Goal: Communication & Community: Answer question/provide support

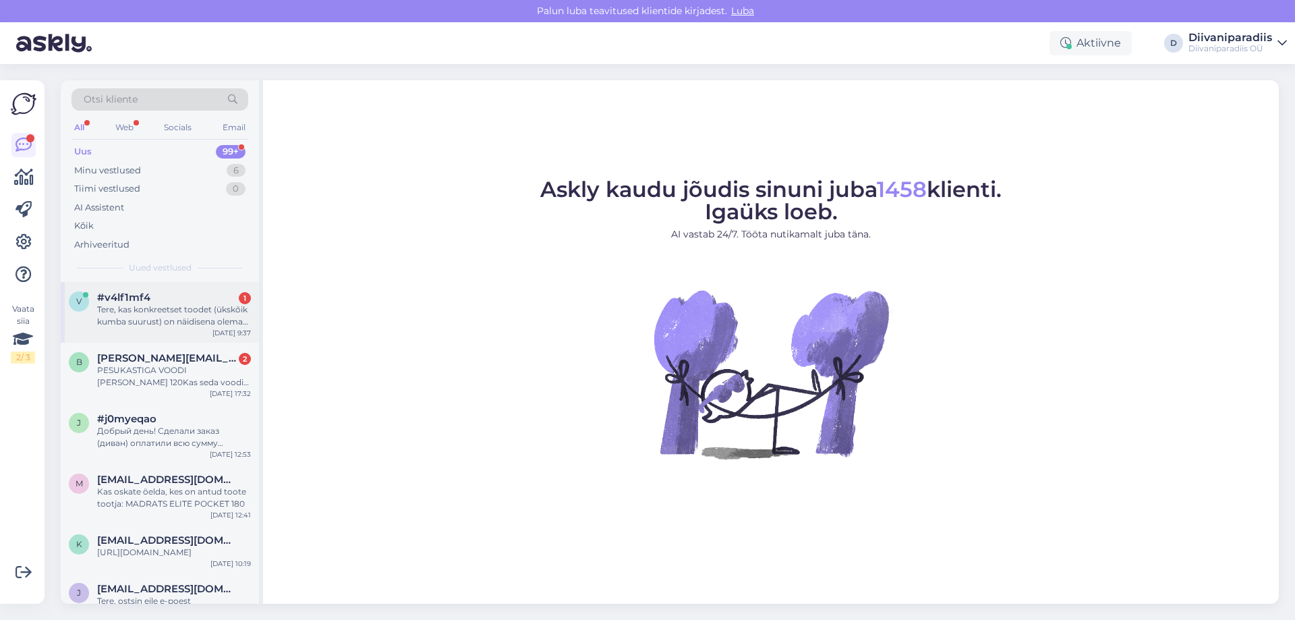
click at [169, 307] on div "Tere, kas konkreetset toodet (ükskõik kumba suurust) on näidisena olemas Tartu …" at bounding box center [174, 316] width 154 height 24
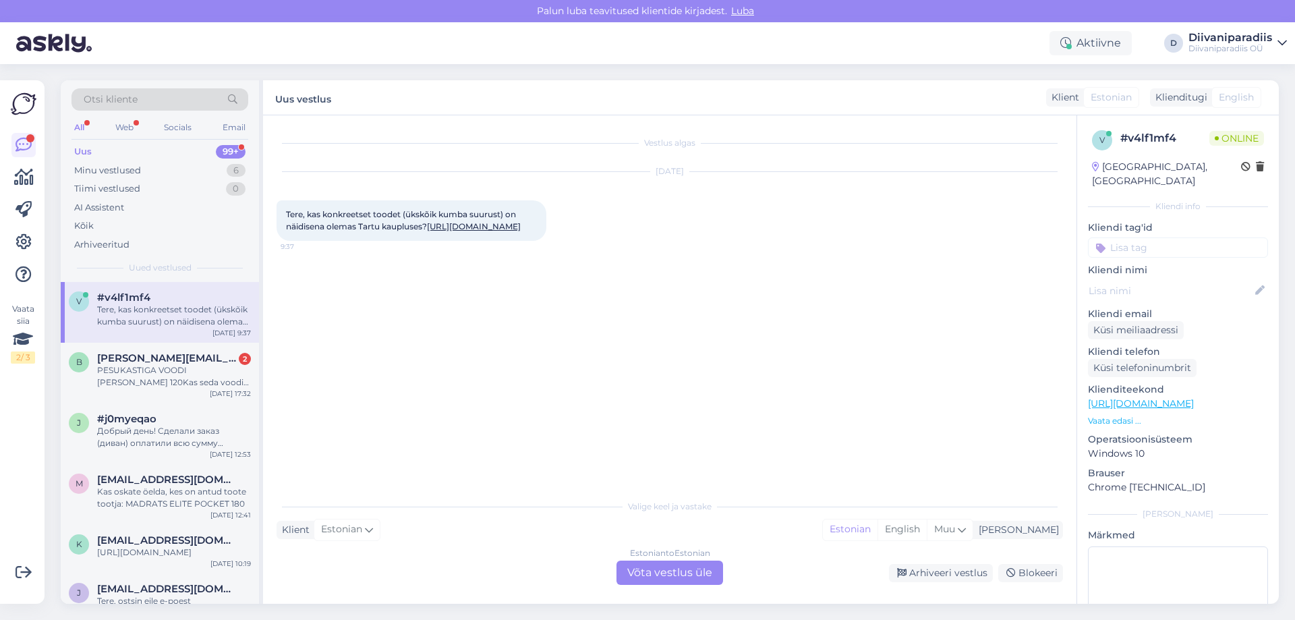
click at [658, 570] on div "Estonian to Estonian Võta vestlus üle" at bounding box center [670, 573] width 107 height 24
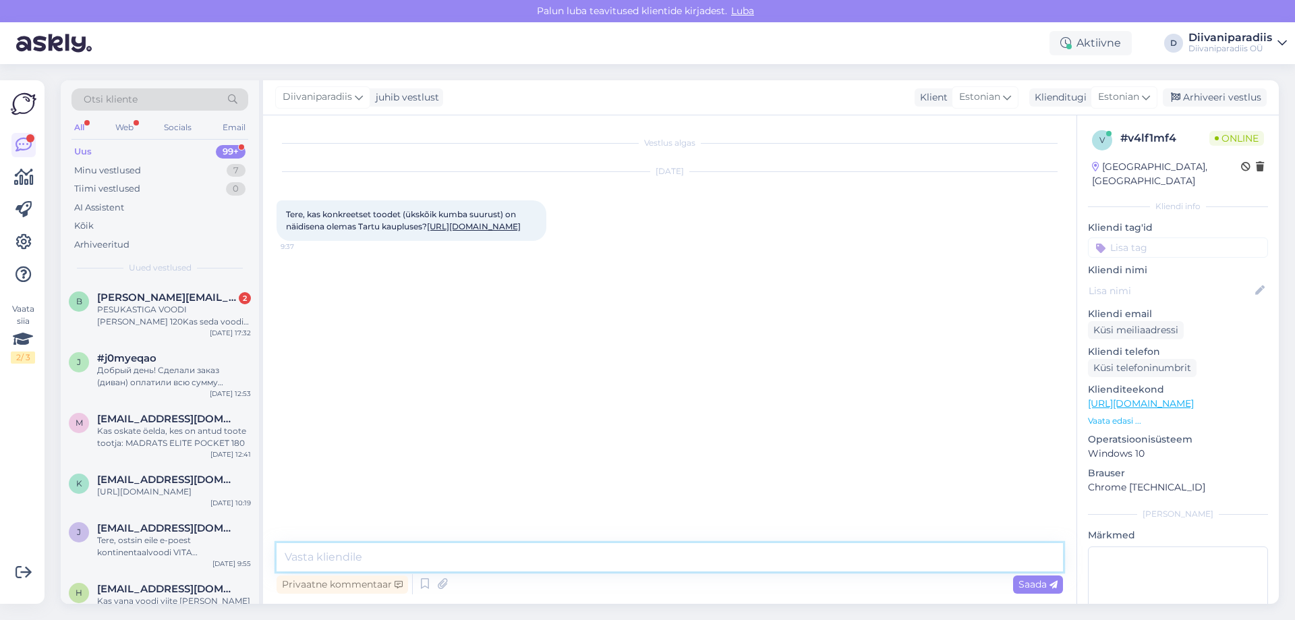
click at [626, 568] on textarea at bounding box center [670, 557] width 787 height 28
type textarea "Tere! Kahjuks mitte, tegemist on tellitava tootega. Vabandame!"
click at [1026, 584] on span "Saada" at bounding box center [1038, 584] width 39 height 12
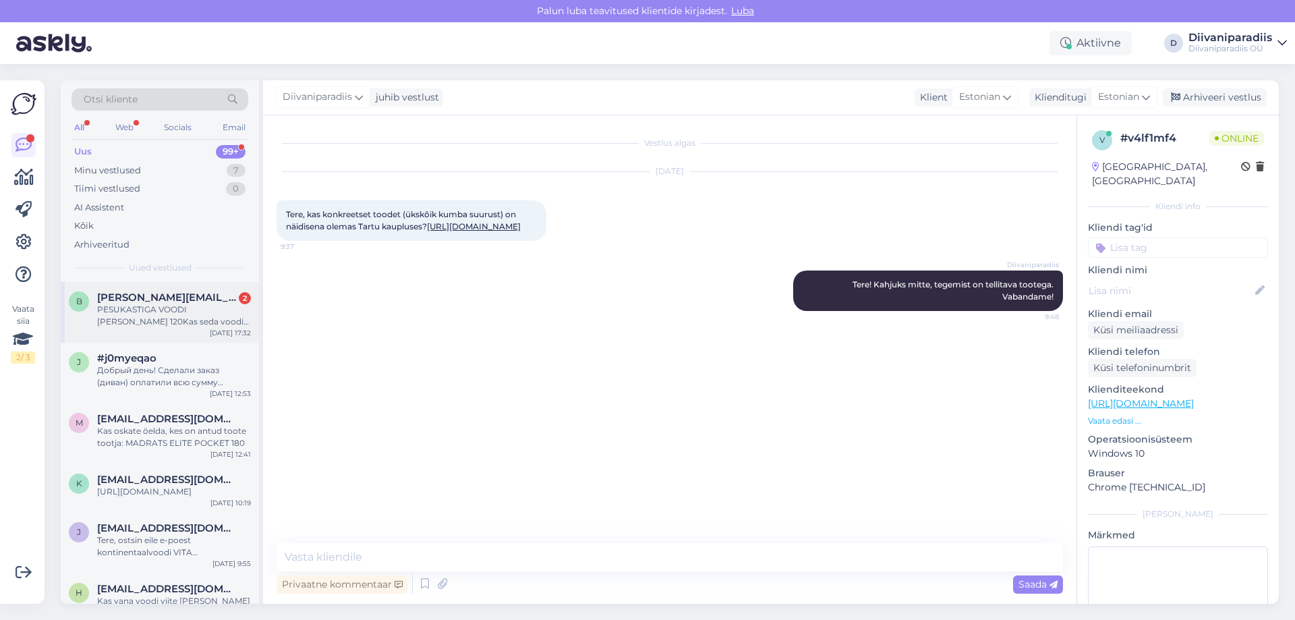
click at [168, 318] on div "PESUKASTIGA VOODI [PERSON_NAME] 120Kas seda voodit on ka 160cm laiuses?" at bounding box center [174, 316] width 154 height 24
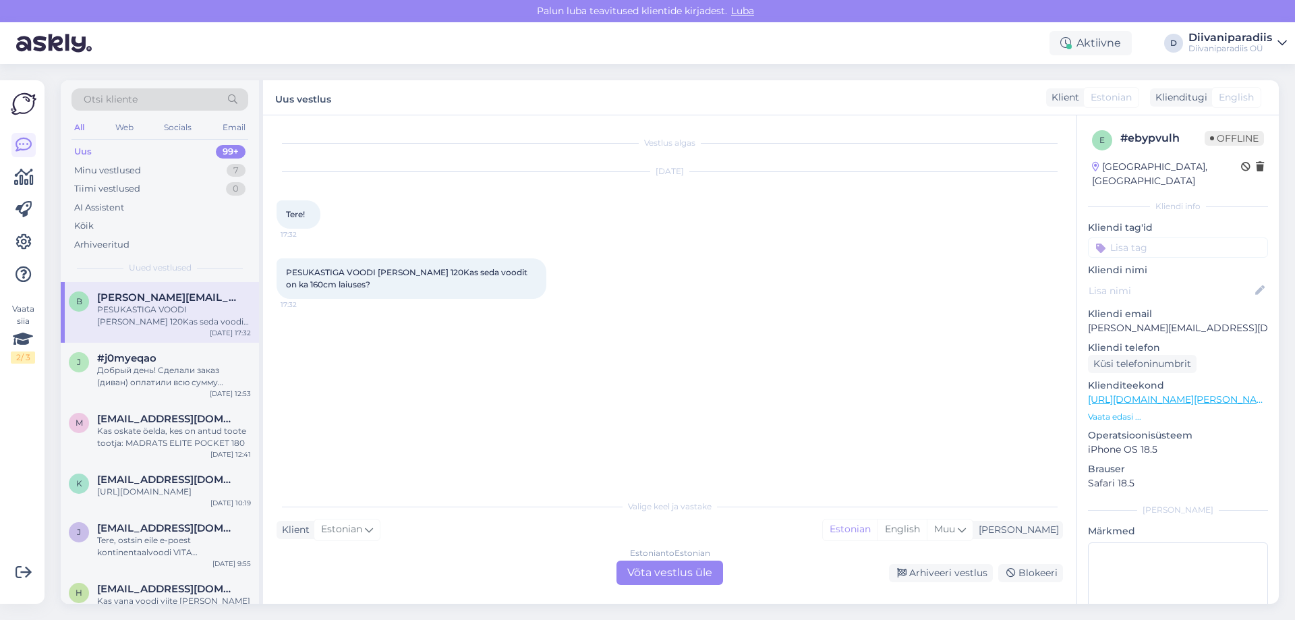
click at [1110, 321] on p "[PERSON_NAME][EMAIL_ADDRESS][DOMAIN_NAME]" at bounding box center [1178, 328] width 180 height 14
copy p "[PERSON_NAME][EMAIL_ADDRESS][DOMAIN_NAME]"
click at [198, 154] on div "Uus 99+" at bounding box center [160, 151] width 177 height 19
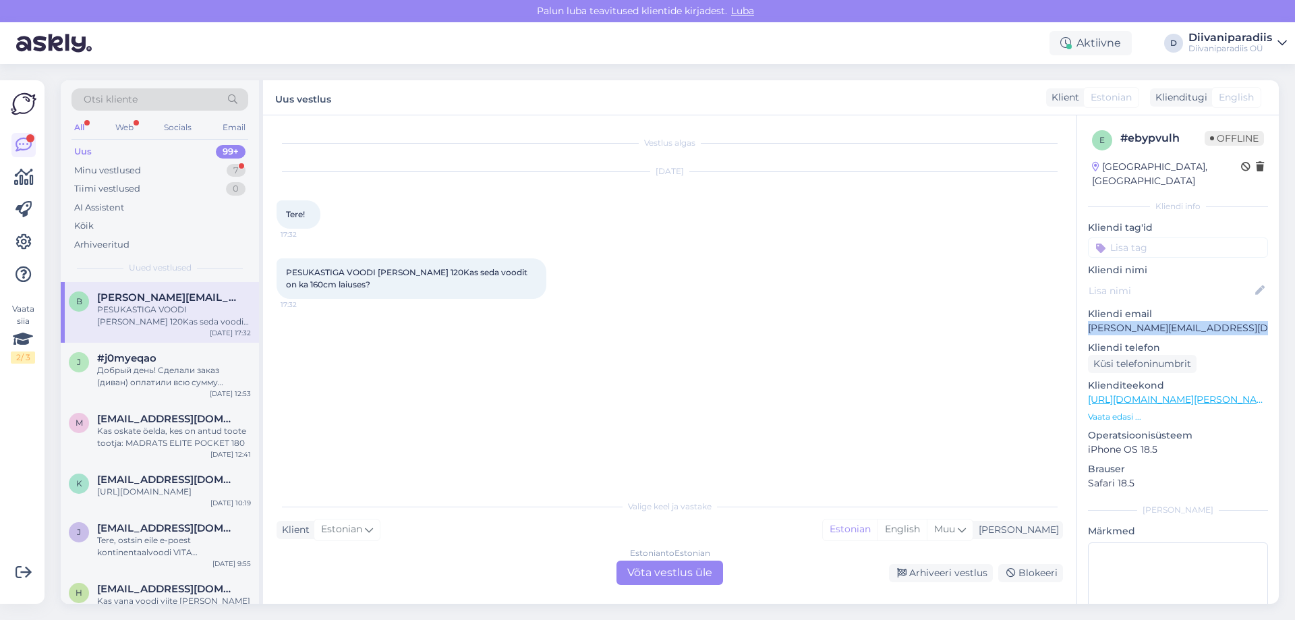
click at [132, 146] on div "Uus 99+" at bounding box center [160, 151] width 177 height 19
click at [132, 173] on div "Minu vestlused" at bounding box center [107, 170] width 67 height 13
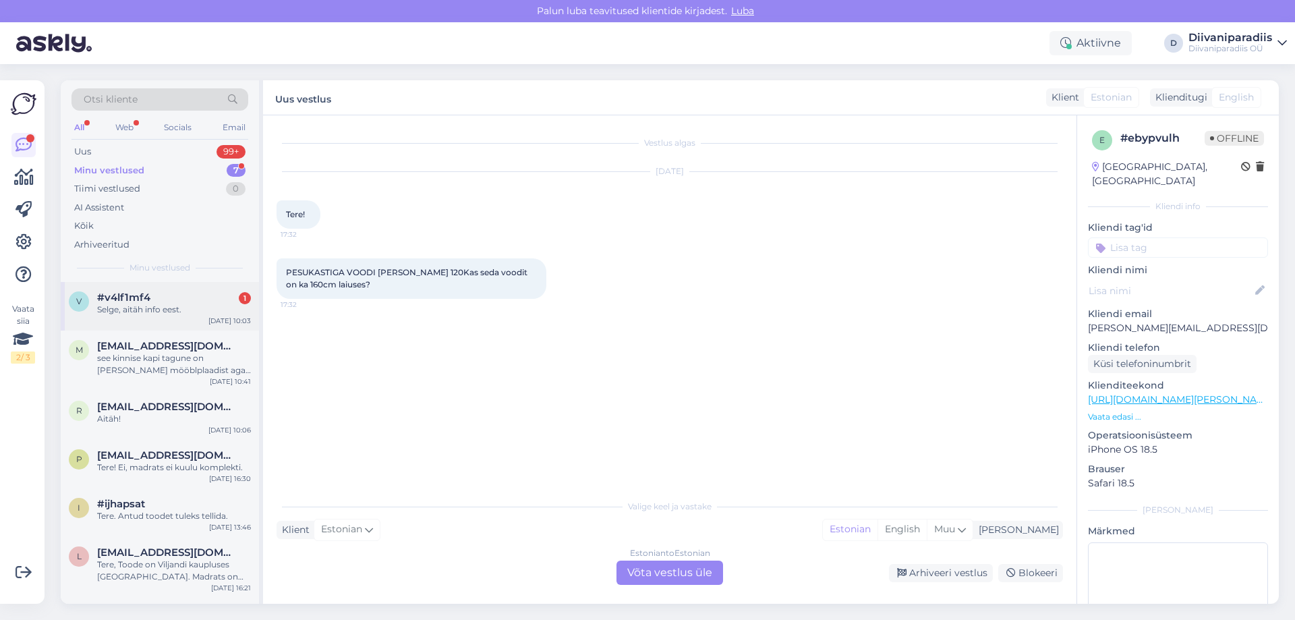
click at [156, 308] on div "Selge, aitäh info eest." at bounding box center [174, 310] width 154 height 12
